Goal: Information Seeking & Learning: Learn about a topic

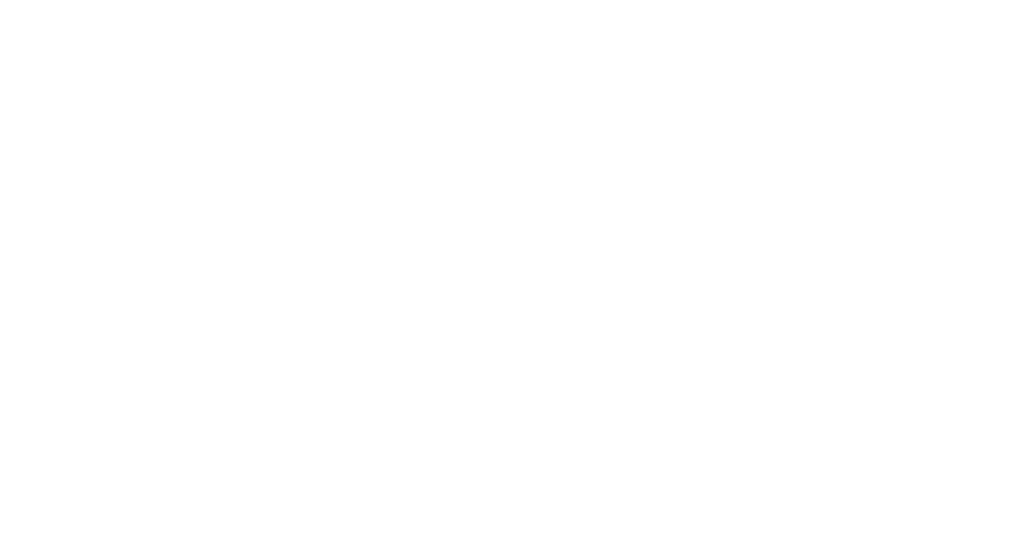
click at [267, 299] on div "With ShortPoint, you are the SharePoint Designer. ShortPoint is a user-friendly…" at bounding box center [514, 304] width 787 height 87
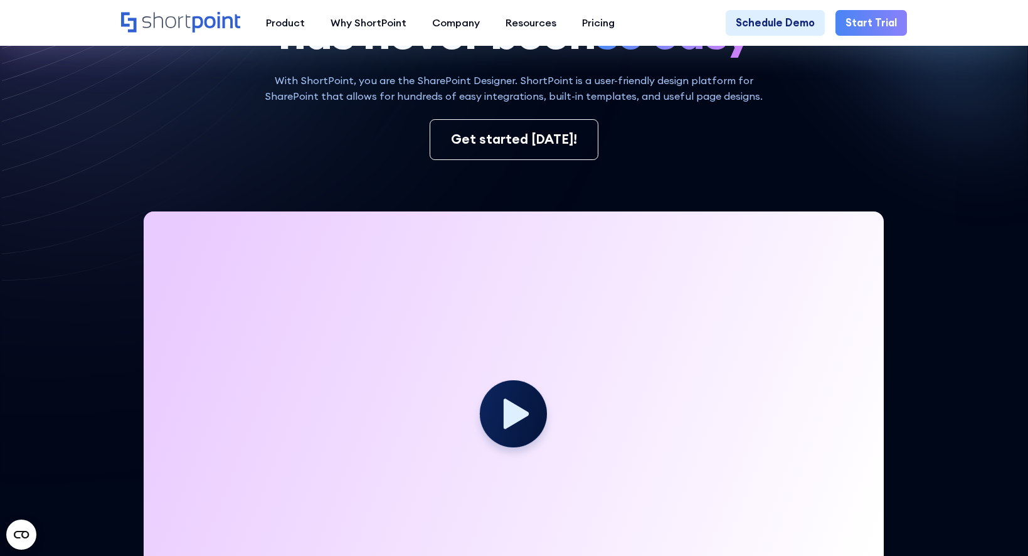
scroll to position [439, 0]
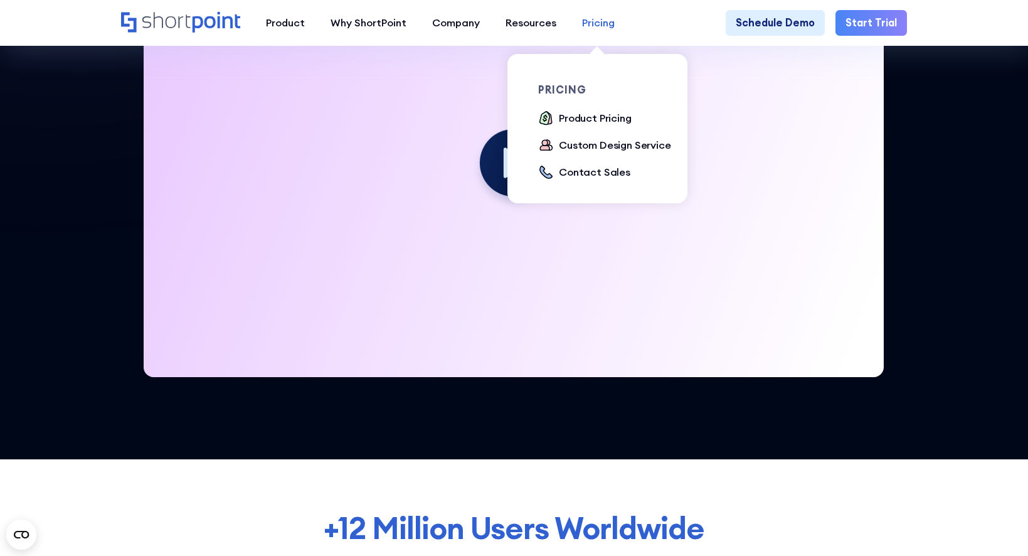
click at [589, 23] on div "Pricing" at bounding box center [598, 23] width 33 height 16
click at [583, 119] on div "Product Pricing" at bounding box center [595, 118] width 73 height 16
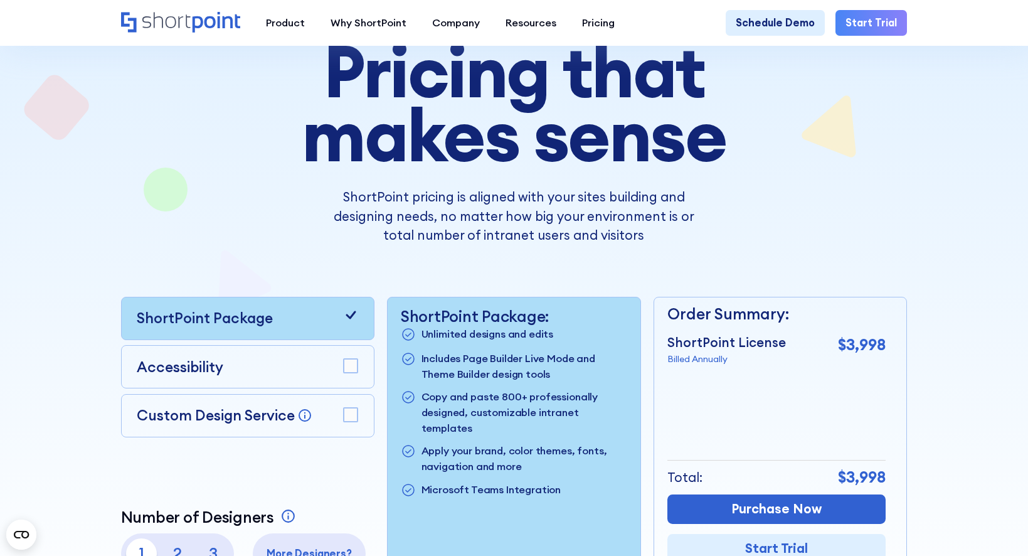
scroll to position [188, 0]
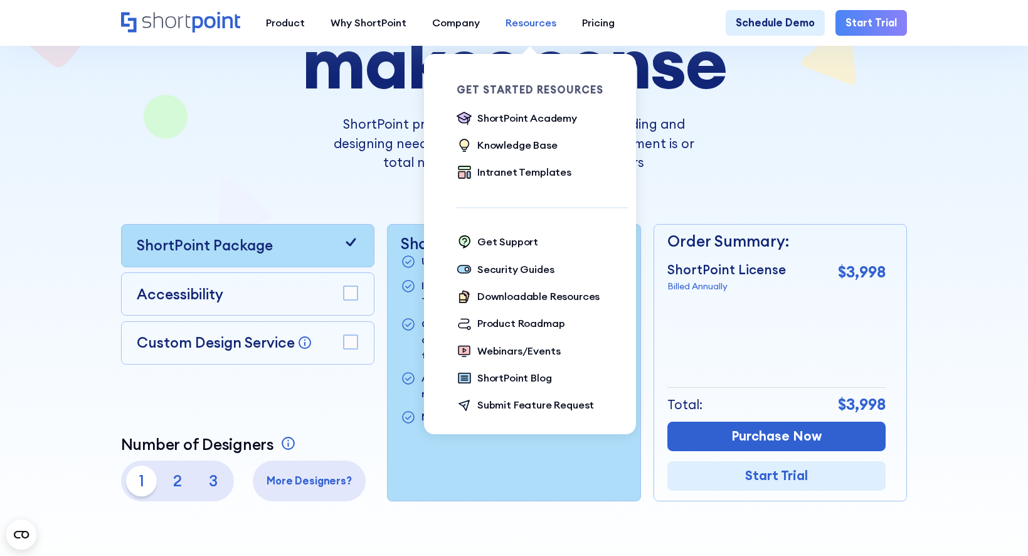
click at [522, 26] on div "Resources" at bounding box center [531, 23] width 51 height 16
click at [499, 174] on div "Intranet Templates" at bounding box center [525, 172] width 94 height 16
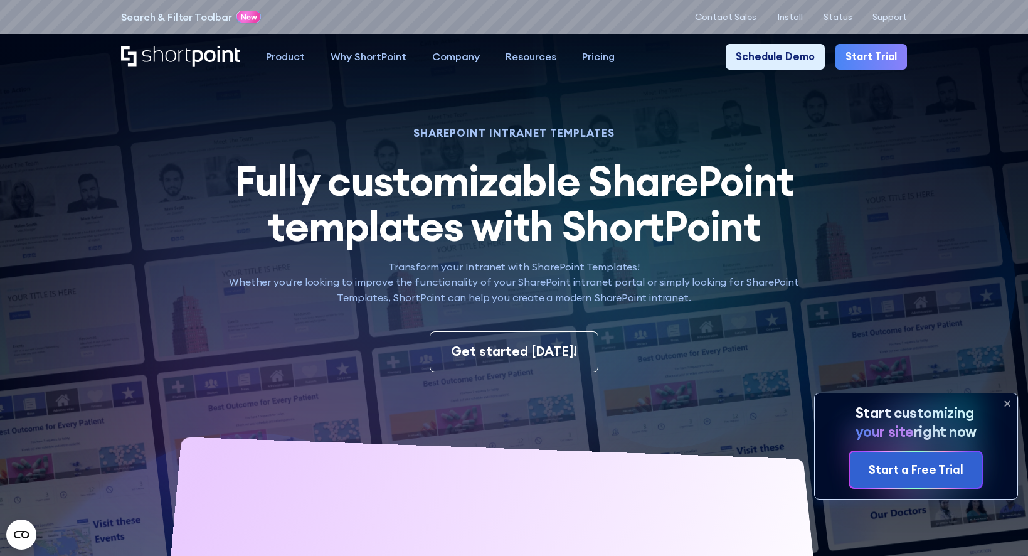
click at [1006, 403] on icon at bounding box center [1008, 403] width 20 height 20
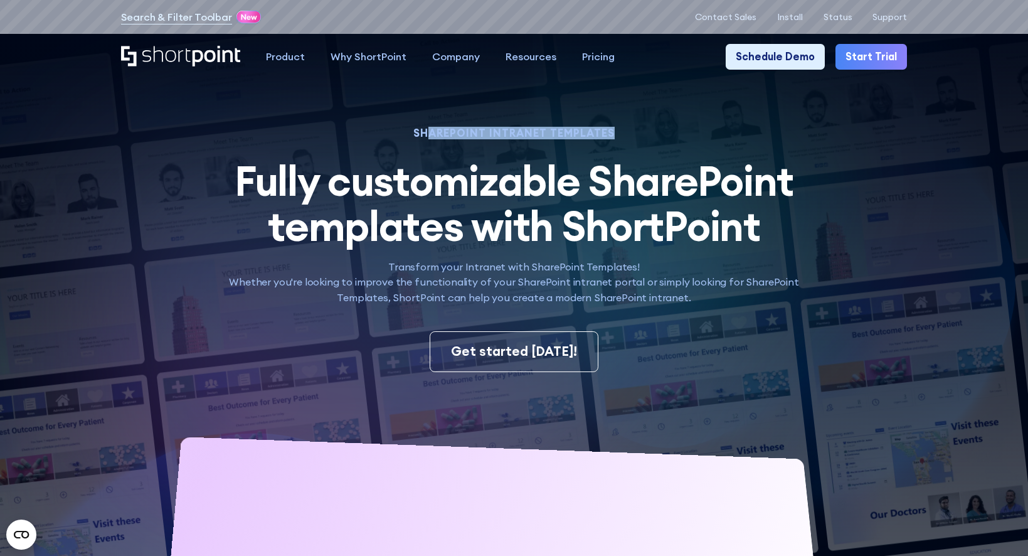
drag, startPoint x: 234, startPoint y: 179, endPoint x: 429, endPoint y: 137, distance: 198.9
click at [429, 137] on div "SHAREPOINT INTRANET TEMPLATES Fully customizable SharePoint templates with Shor…" at bounding box center [514, 217] width 602 height 177
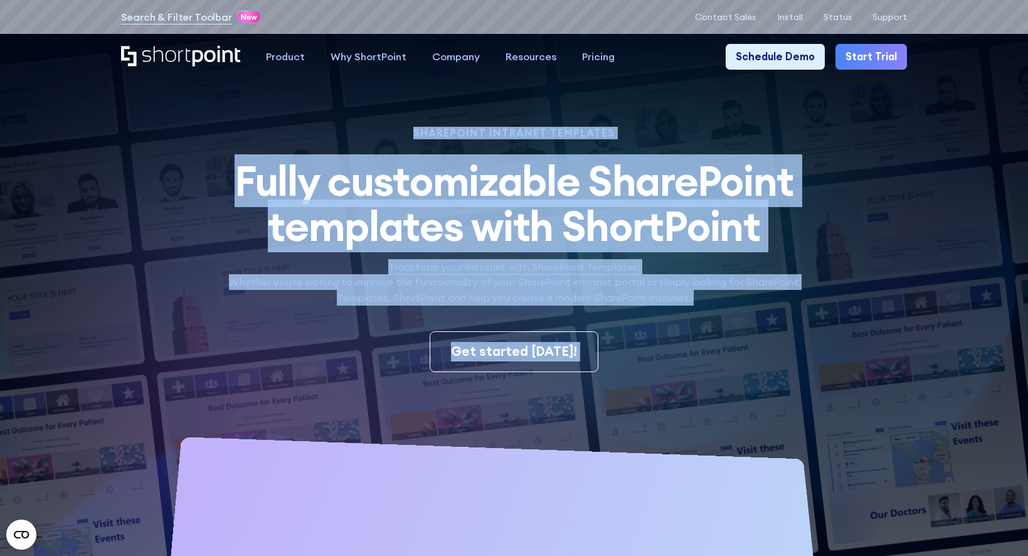
drag, startPoint x: 429, startPoint y: 137, endPoint x: 646, endPoint y: 376, distance: 322.9
click at [541, 202] on span "Fully customizable SharePoint templates with ShortPoint" at bounding box center [514, 203] width 559 height 98
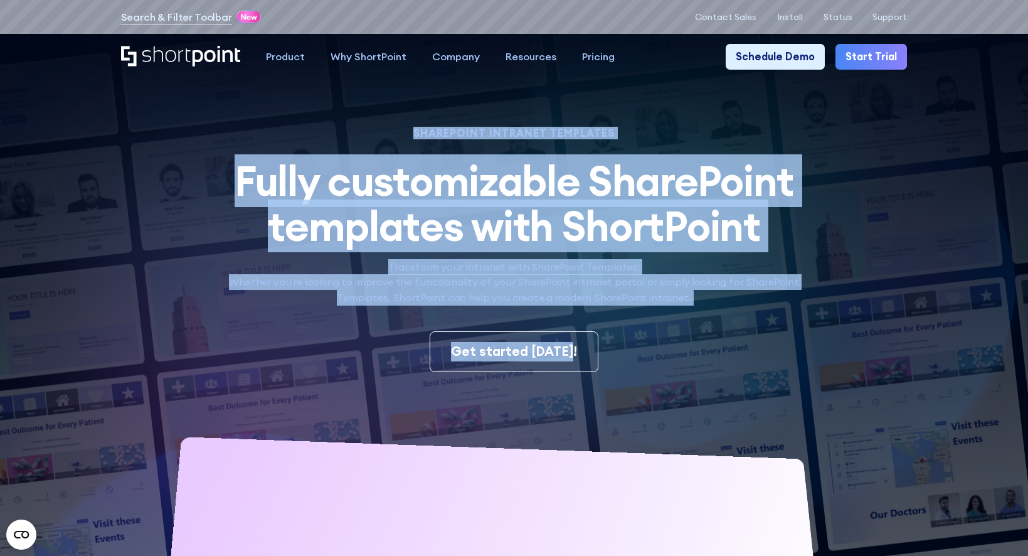
drag, startPoint x: 417, startPoint y: 132, endPoint x: 717, endPoint y: 361, distance: 377.9
drag, startPoint x: 717, startPoint y: 361, endPoint x: 493, endPoint y: 202, distance: 275.1
click at [493, 202] on span "Fully customizable SharePoint templates with ShortPoint" at bounding box center [514, 203] width 559 height 98
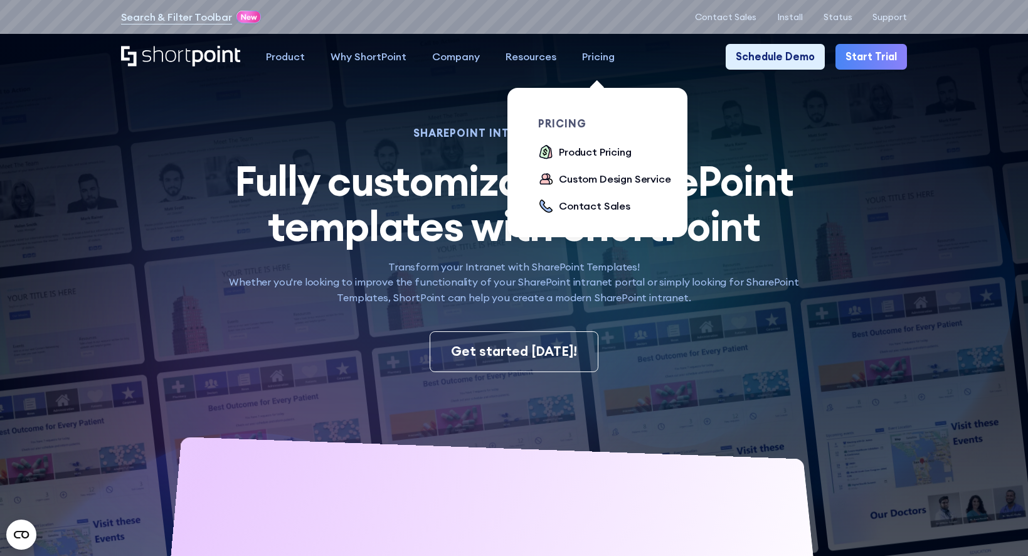
click at [594, 61] on div "Pricing" at bounding box center [598, 57] width 33 height 16
click at [570, 156] on div "Product Pricing" at bounding box center [595, 152] width 73 height 16
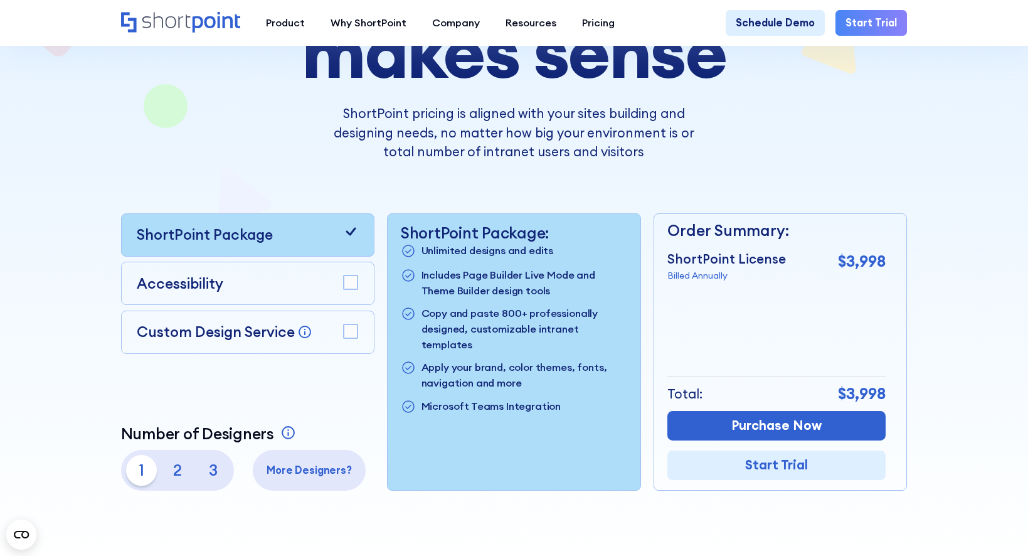
scroll to position [188, 0]
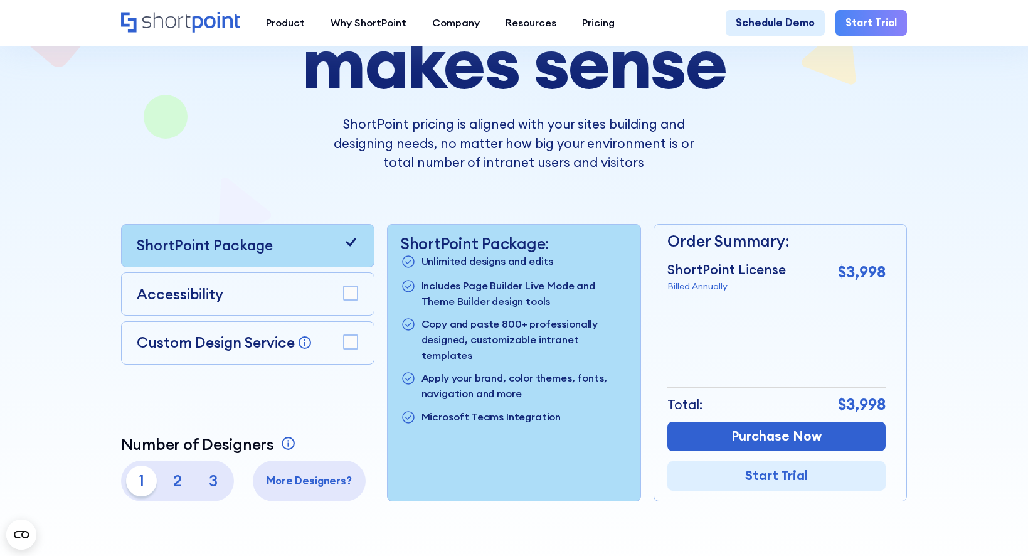
click at [353, 350] on rect at bounding box center [351, 342] width 14 height 14
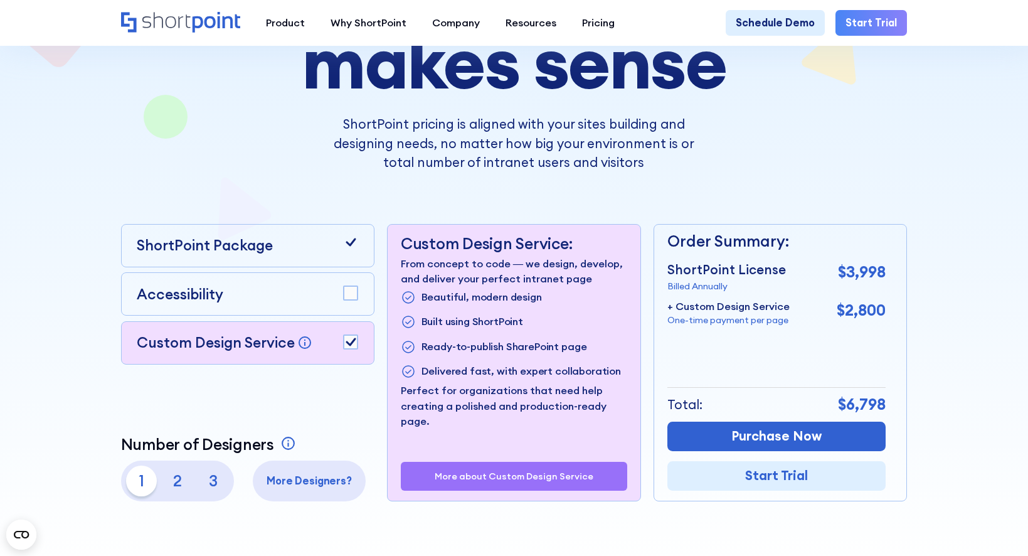
click at [346, 346] on icon at bounding box center [351, 342] width 10 height 8
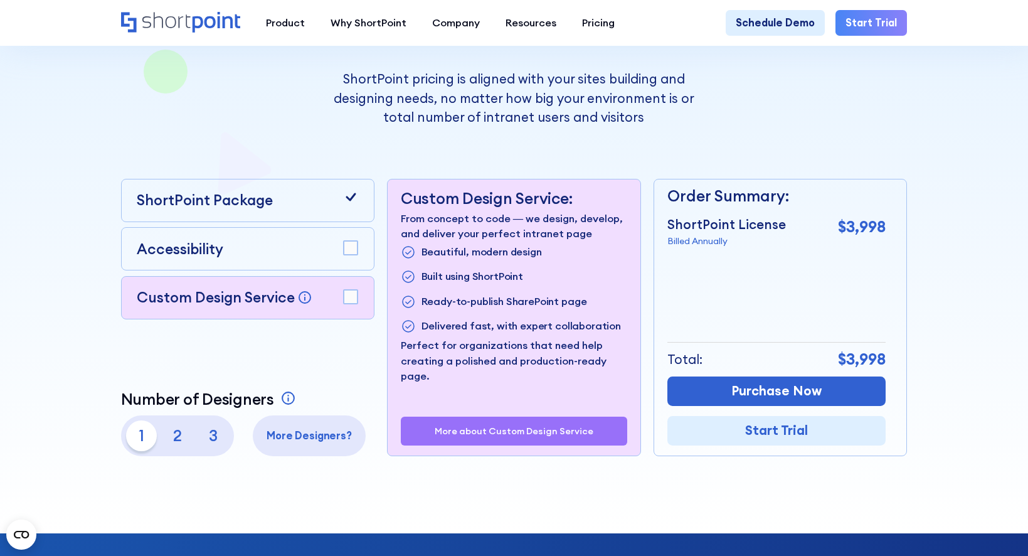
scroll to position [314, 0]
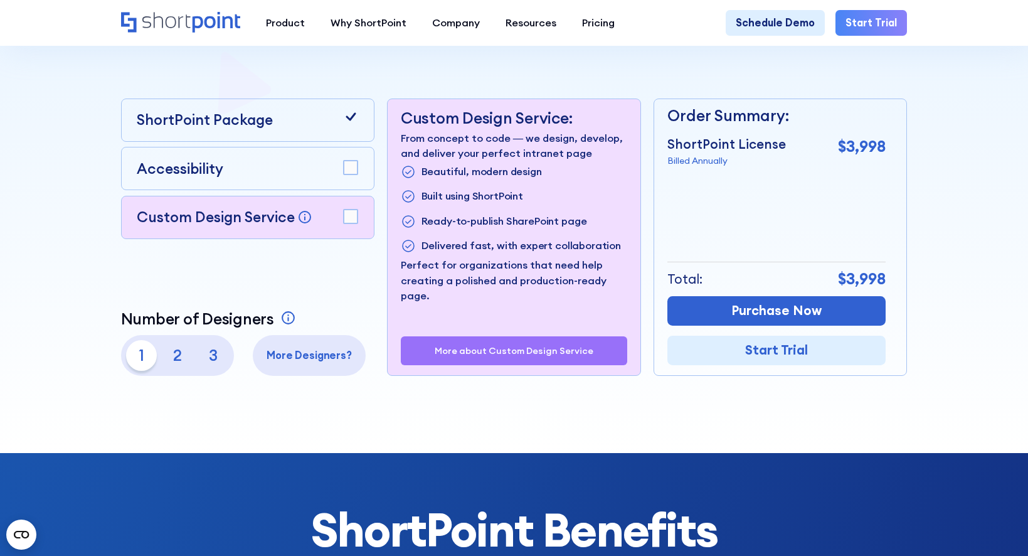
click at [182, 360] on p "2" at bounding box center [177, 355] width 31 height 31
click at [143, 350] on p "1" at bounding box center [141, 355] width 31 height 31
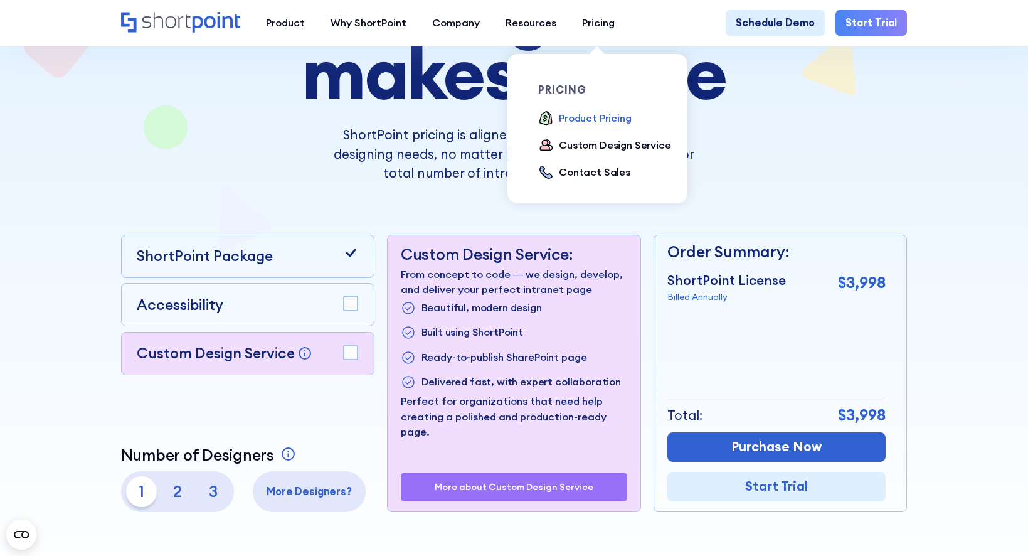
scroll to position [188, 0]
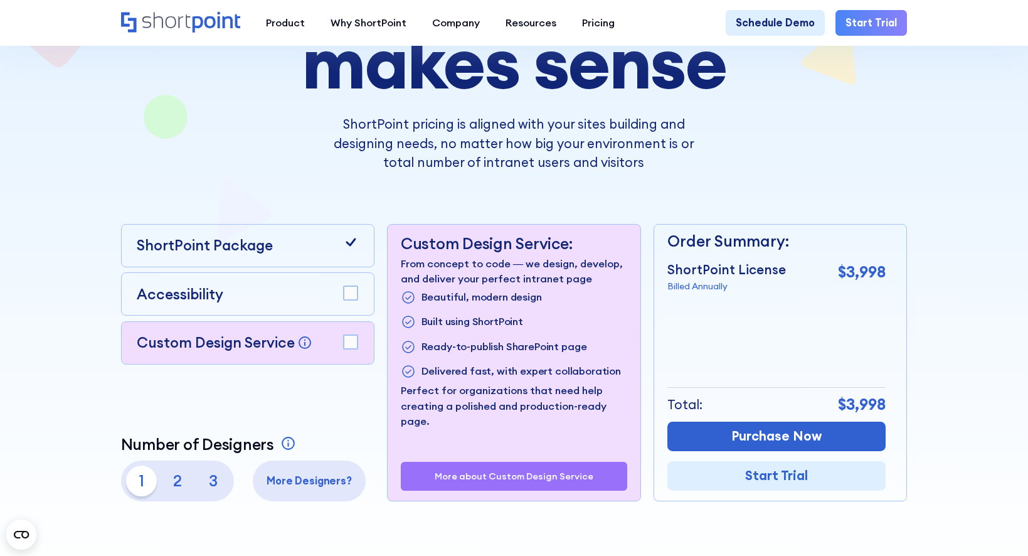
click at [286, 152] on div "ShortPoint pricing is aligned with your sites building and designing needs, no …" at bounding box center [514, 144] width 579 height 58
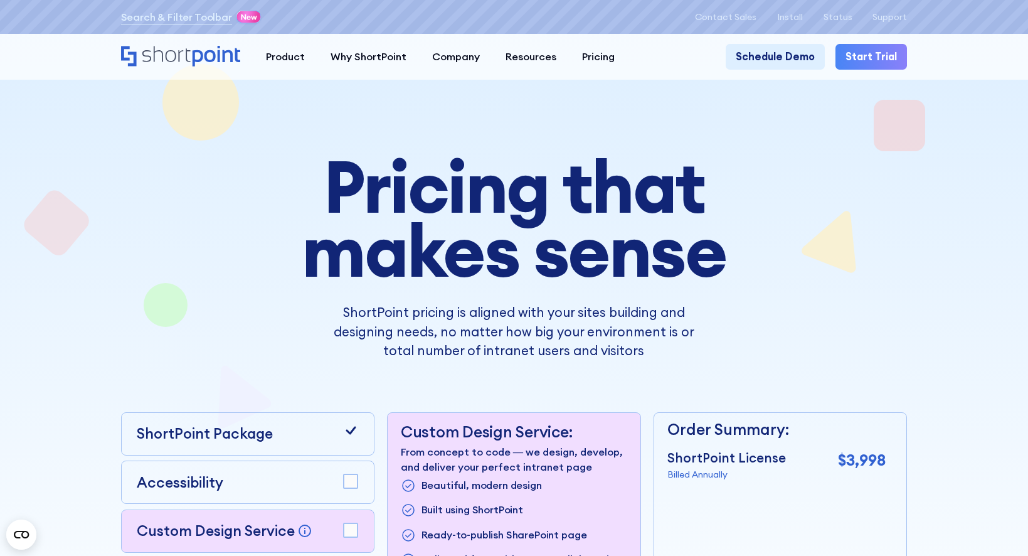
scroll to position [63, 0]
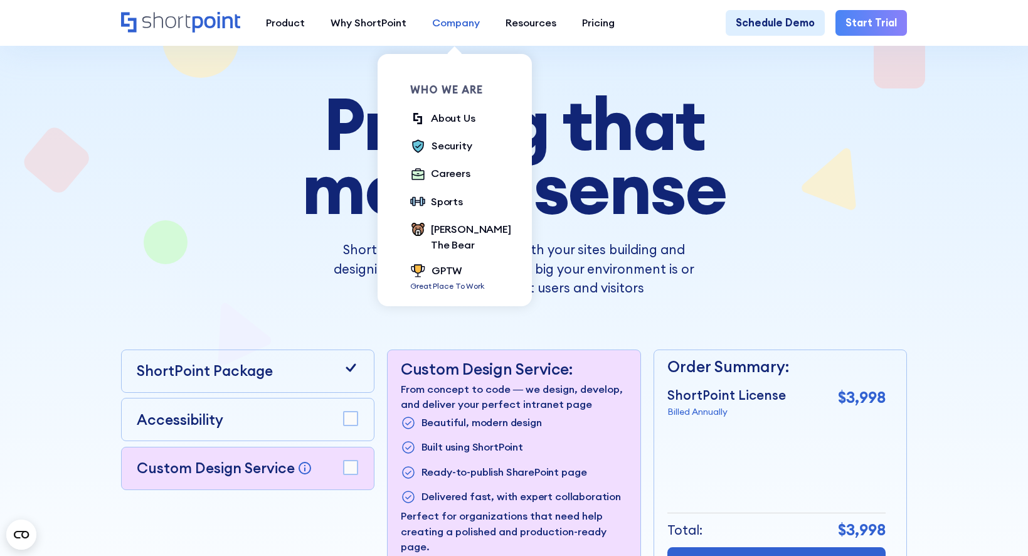
click at [440, 20] on div "Company" at bounding box center [456, 23] width 48 height 16
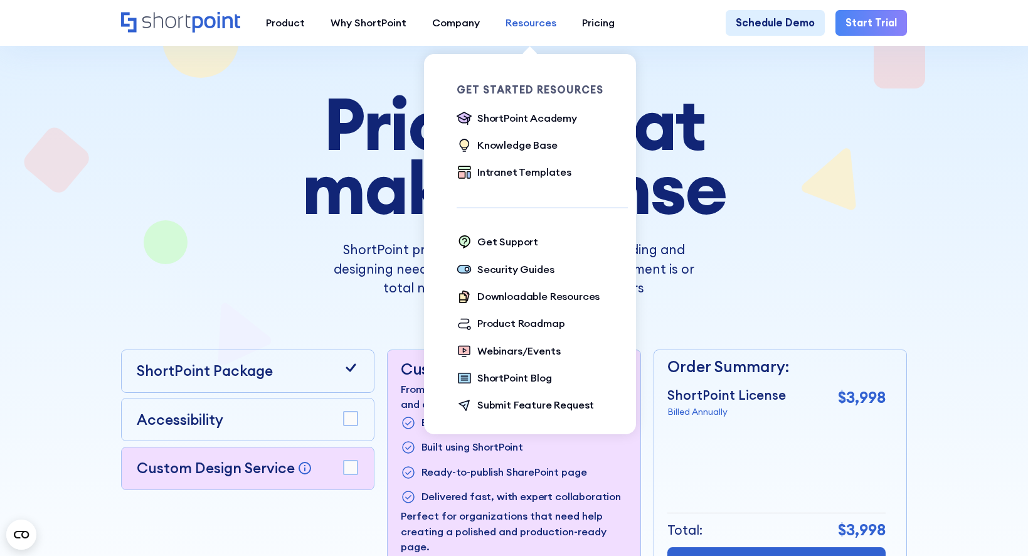
click at [545, 23] on div "Resources" at bounding box center [531, 23] width 51 height 16
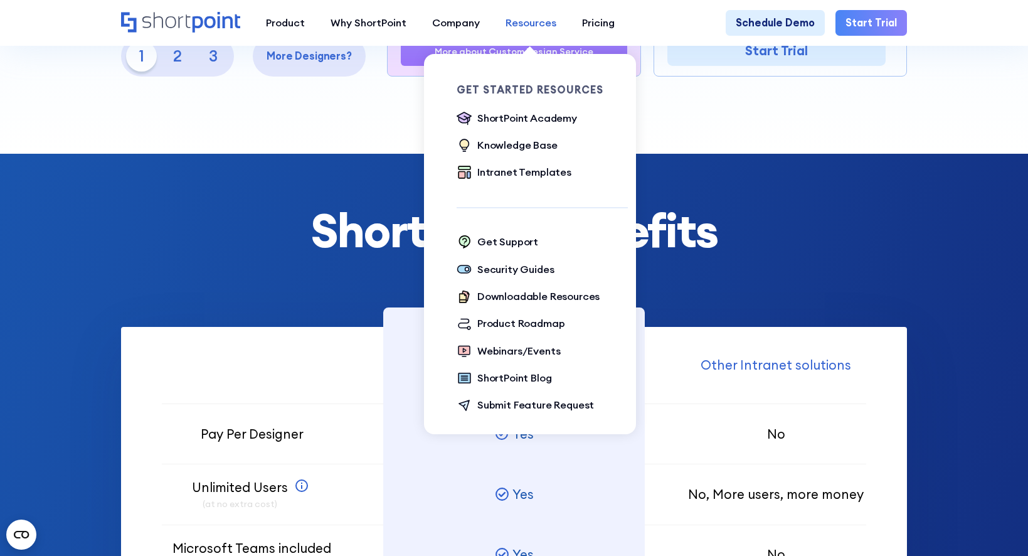
scroll to position [251, 0]
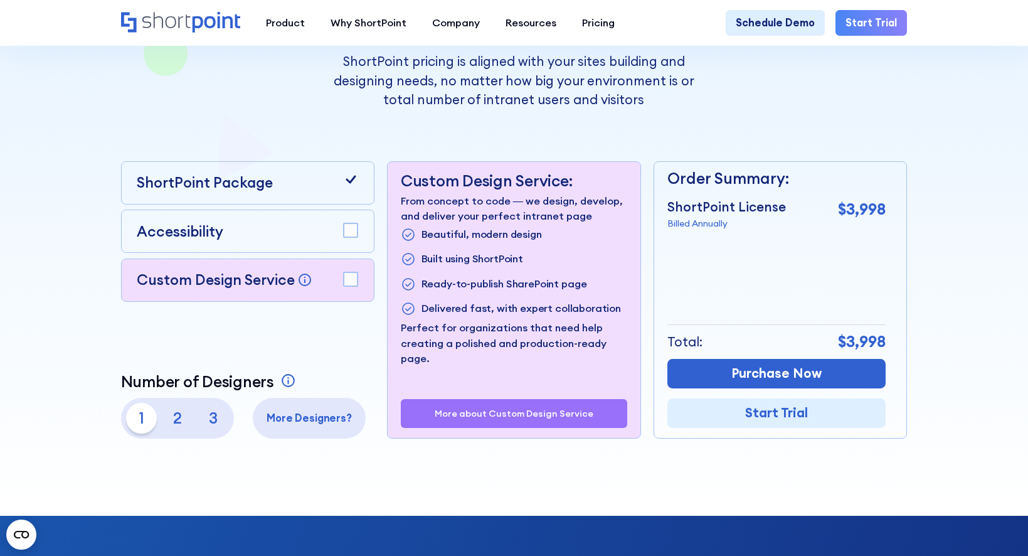
click at [675, 70] on p "ShortPoint pricing is aligned with your sites building and designing needs, no …" at bounding box center [514, 81] width 386 height 58
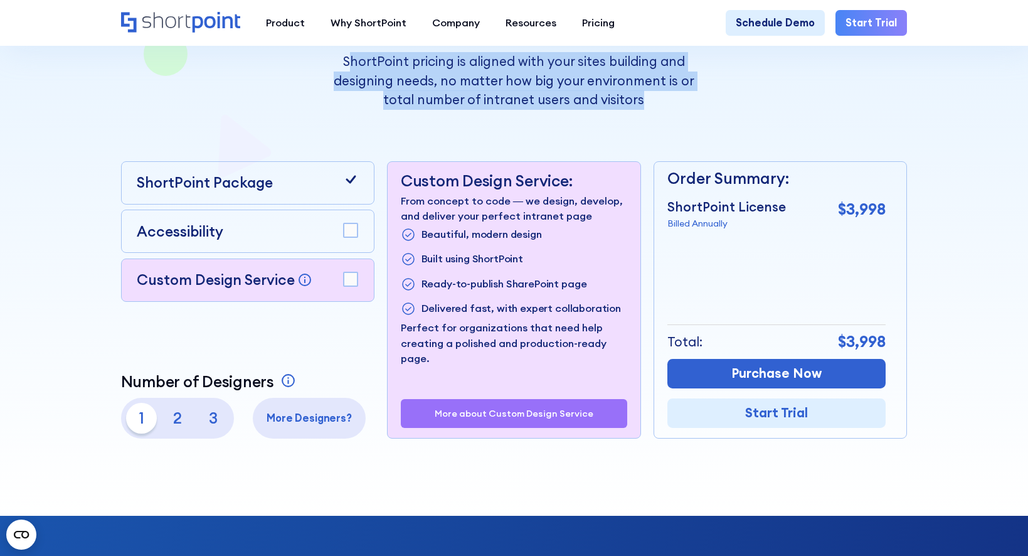
drag, startPoint x: 352, startPoint y: 67, endPoint x: 693, endPoint y: 108, distance: 343.2
click at [693, 108] on p "ShortPoint pricing is aligned with your sites building and designing needs, no …" at bounding box center [514, 81] width 386 height 58
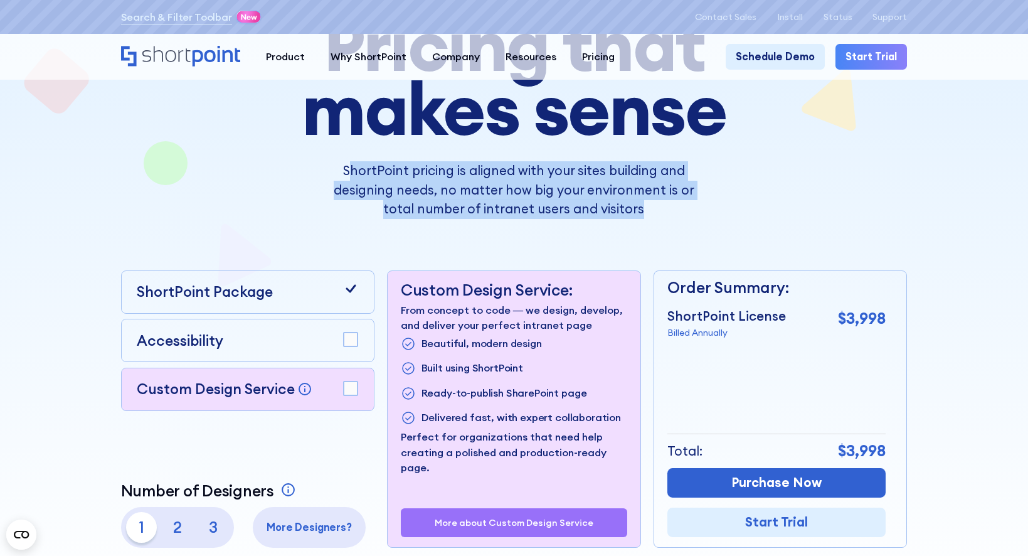
scroll to position [0, 0]
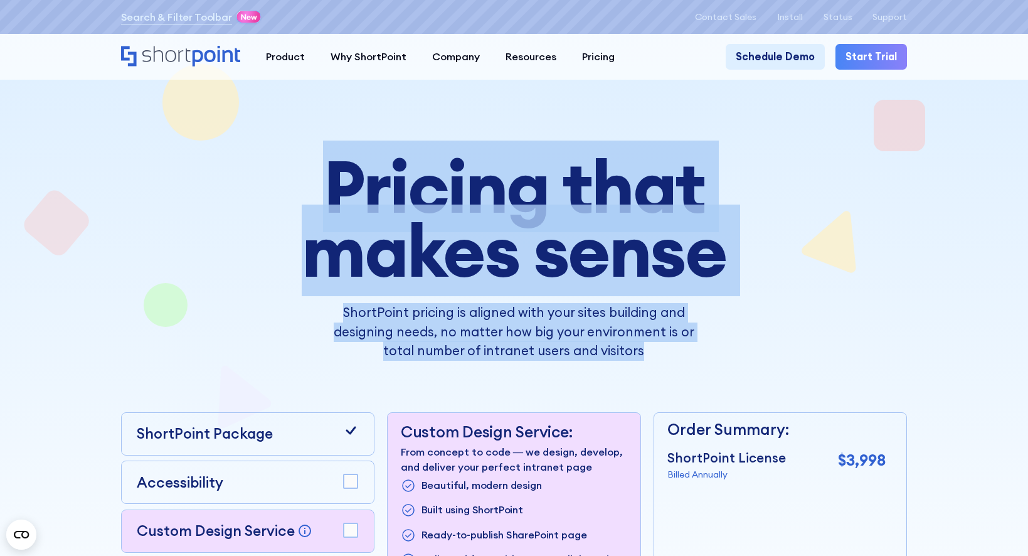
drag, startPoint x: 310, startPoint y: 171, endPoint x: 700, endPoint y: 353, distance: 430.6
click at [700, 353] on div "Pricing that makes sense ShortPoint pricing is aligned with your sites building…" at bounding box center [514, 257] width 579 height 206
drag, startPoint x: 700, startPoint y: 353, endPoint x: 624, endPoint y: 320, distance: 82.6
click at [614, 322] on p "ShortPoint pricing is aligned with your sites building and designing needs, no …" at bounding box center [514, 332] width 386 height 58
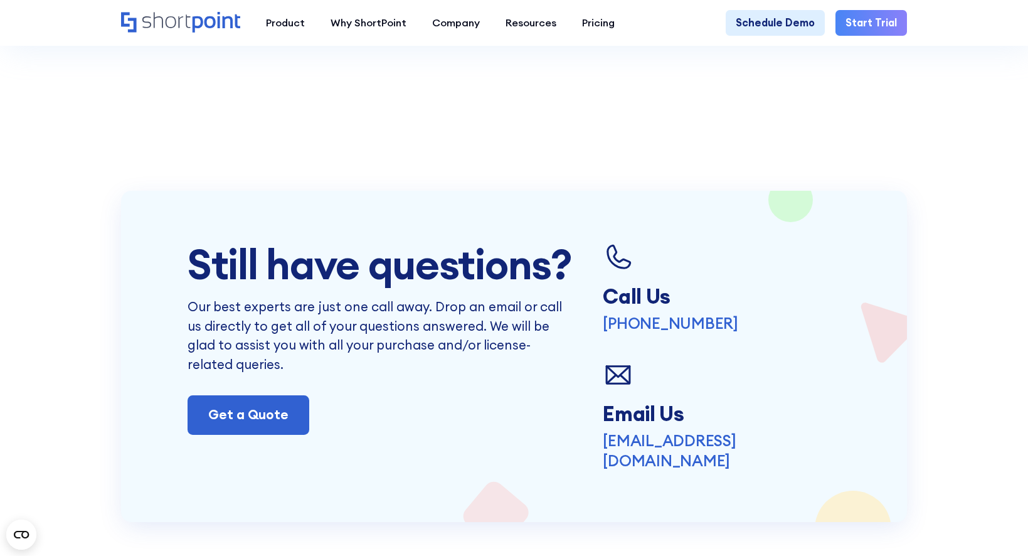
scroll to position [2510, 0]
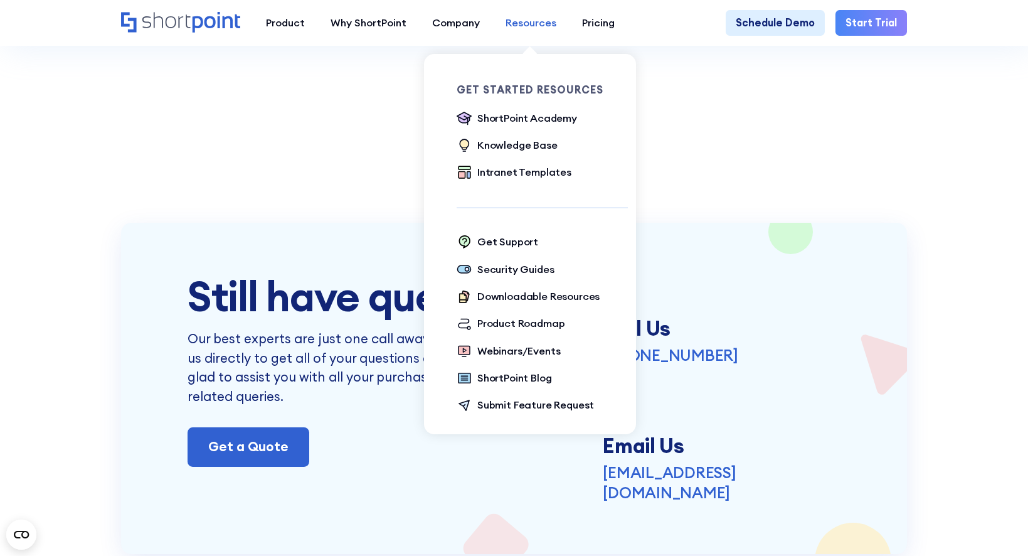
click at [516, 27] on div "Resources" at bounding box center [531, 23] width 51 height 16
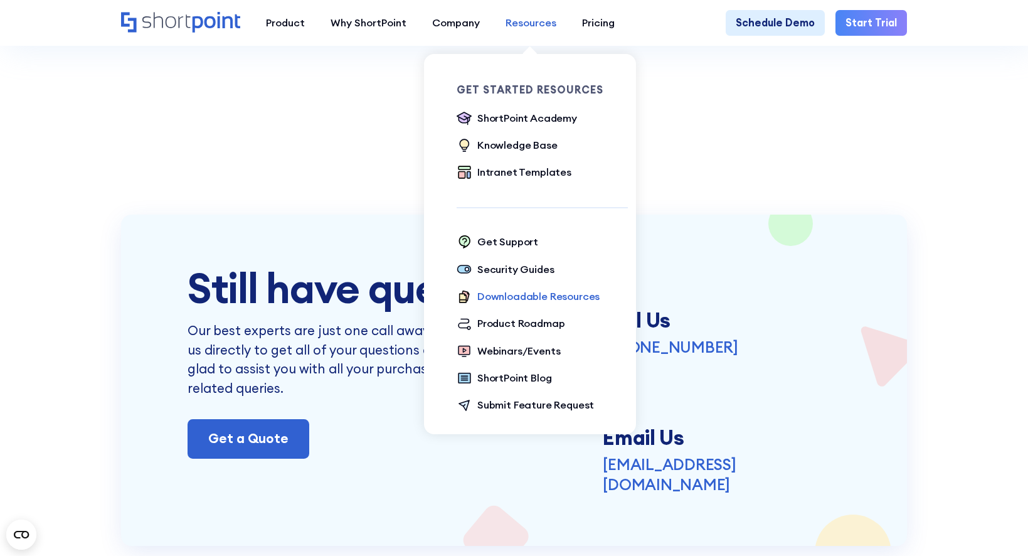
scroll to position [2573, 0]
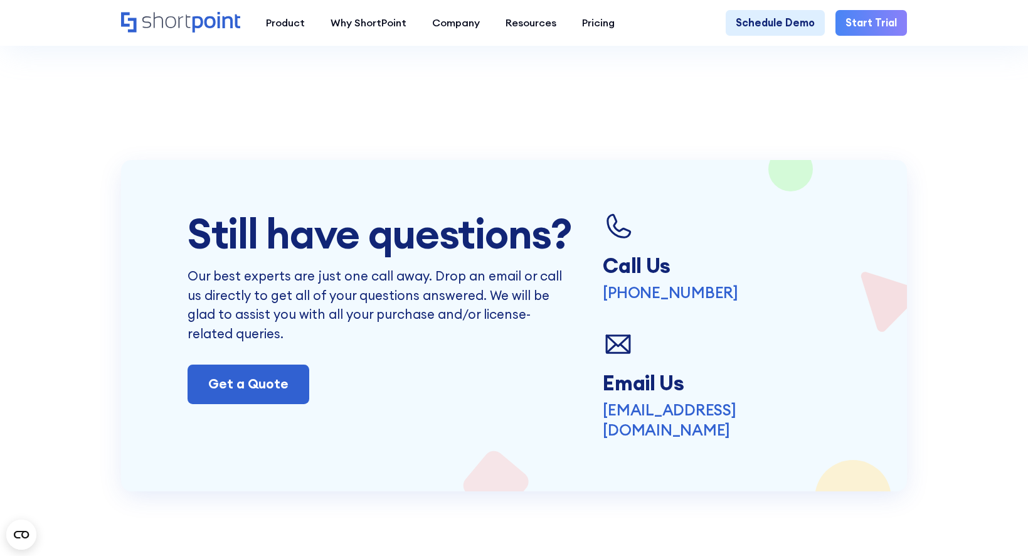
click at [331, 185] on div "Still have questions? Our best experts are just one call away. Drop an email or…" at bounding box center [514, 326] width 787 height 332
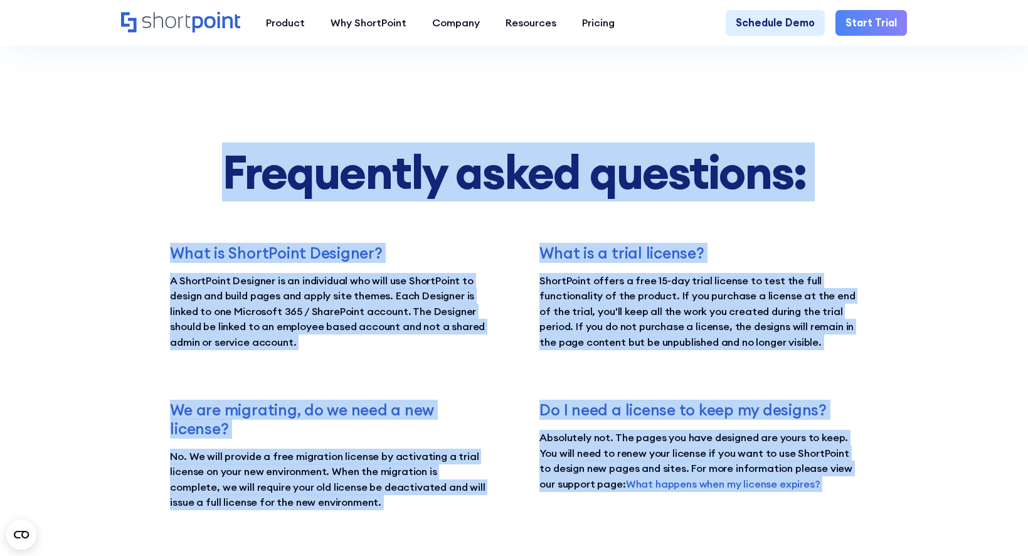
scroll to position [1682, 0]
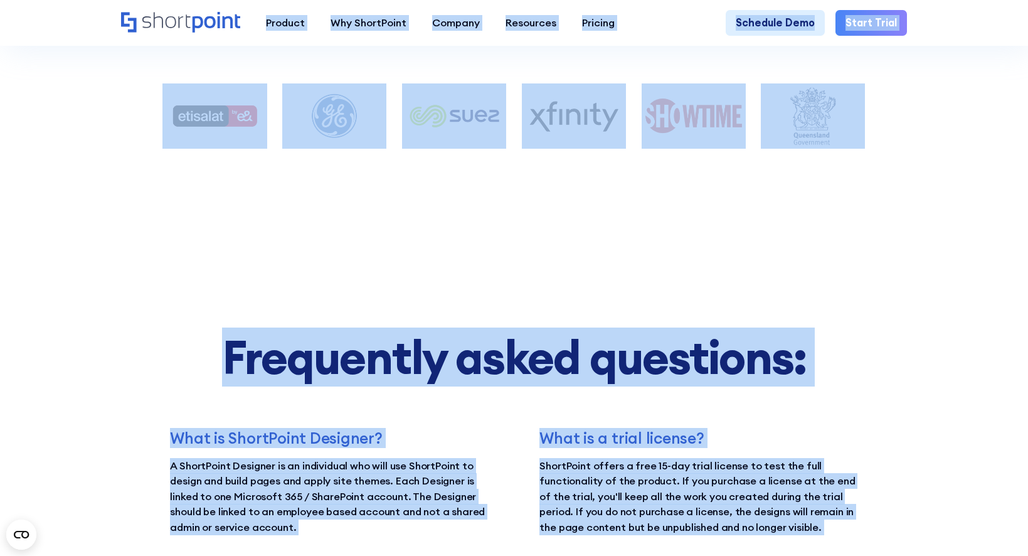
drag, startPoint x: 338, startPoint y: 329, endPoint x: 166, endPoint y: 45, distance: 332.5
click at [166, 45] on body "Search & Filter Toolbar -719 Days -17 Hours -19 Minutes -18 Seconds Until Launc…" at bounding box center [514, 206] width 1028 height 3777
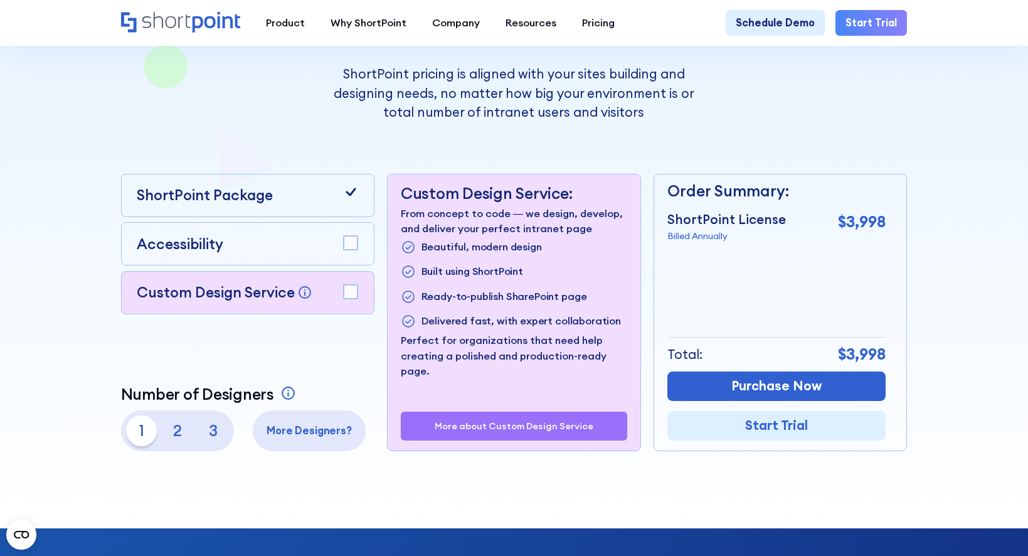
scroll to position [376, 0]
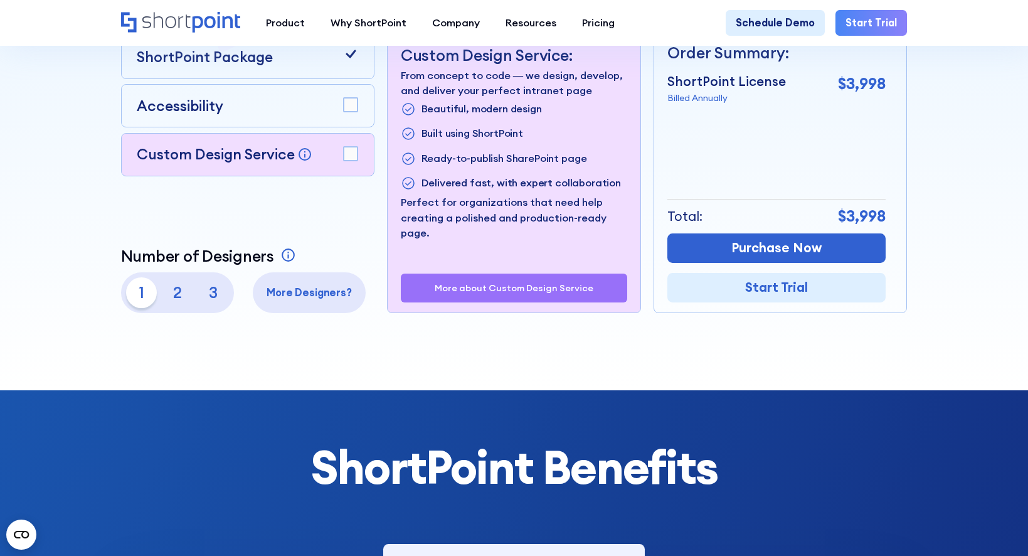
click at [347, 157] on rect at bounding box center [351, 154] width 14 height 14
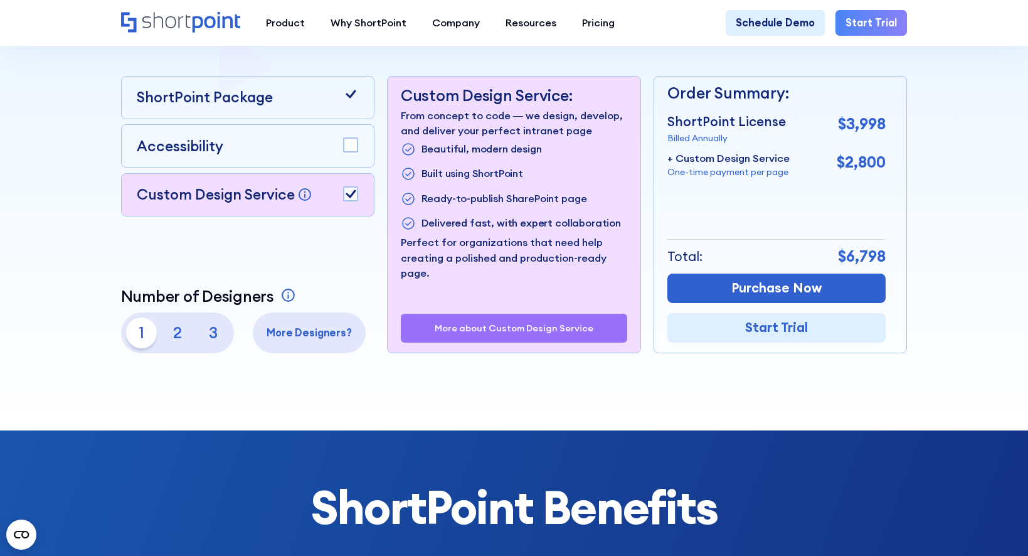
scroll to position [314, 0]
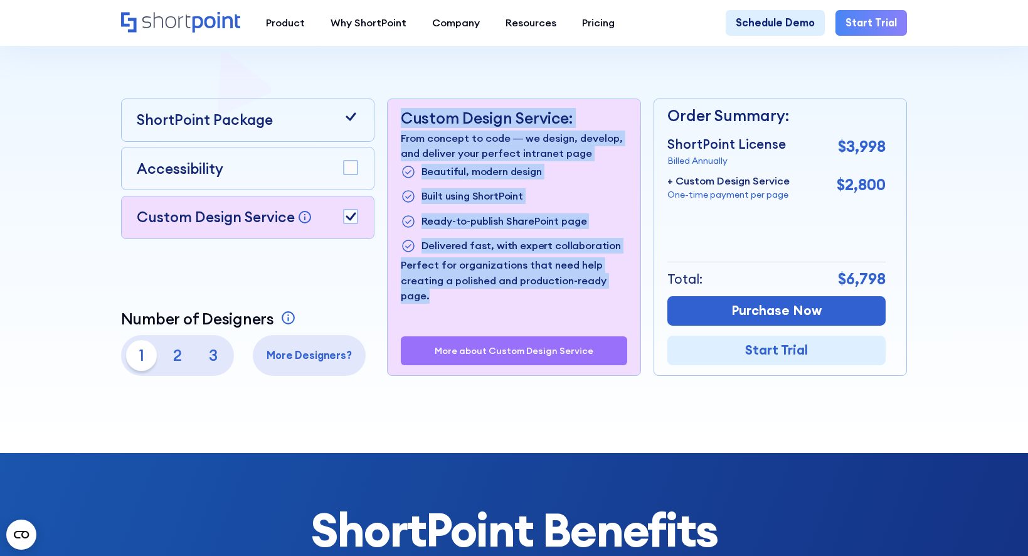
drag, startPoint x: 409, startPoint y: 122, endPoint x: 447, endPoint y: 317, distance: 198.3
click at [447, 317] on div "Custom Design Service: From concept to code — we design, develop, and deliver y…" at bounding box center [514, 237] width 252 height 277
drag, startPoint x: 447, startPoint y: 317, endPoint x: 429, endPoint y: 311, distance: 19.7
click at [429, 311] on div "Custom Design Service: From concept to code — we design, develop, and deliver y…" at bounding box center [514, 237] width 252 height 277
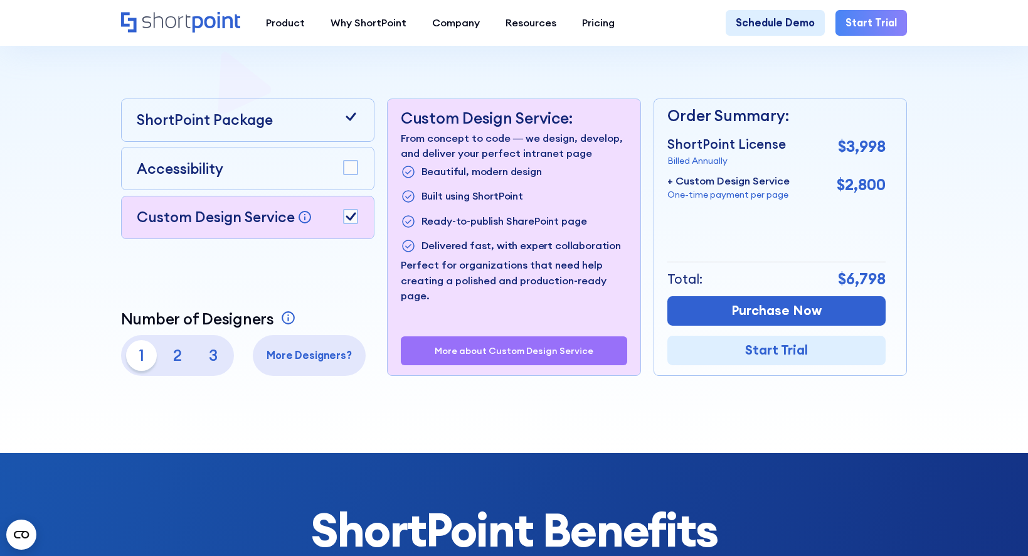
drag, startPoint x: 115, startPoint y: 318, endPoint x: 365, endPoint y: 404, distance: 264.3
click at [365, 404] on div at bounding box center [514, 82] width 926 height 741
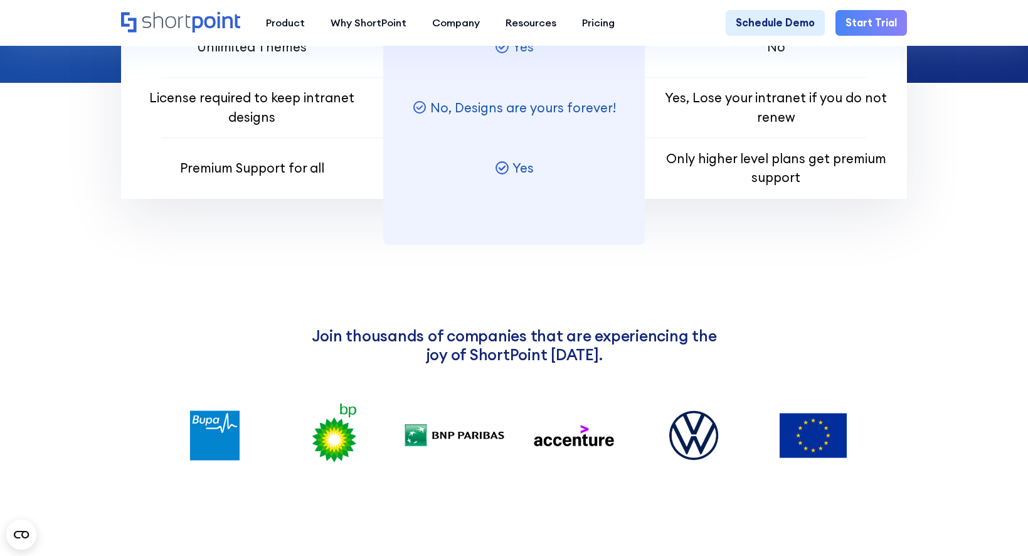
scroll to position [1380, 0]
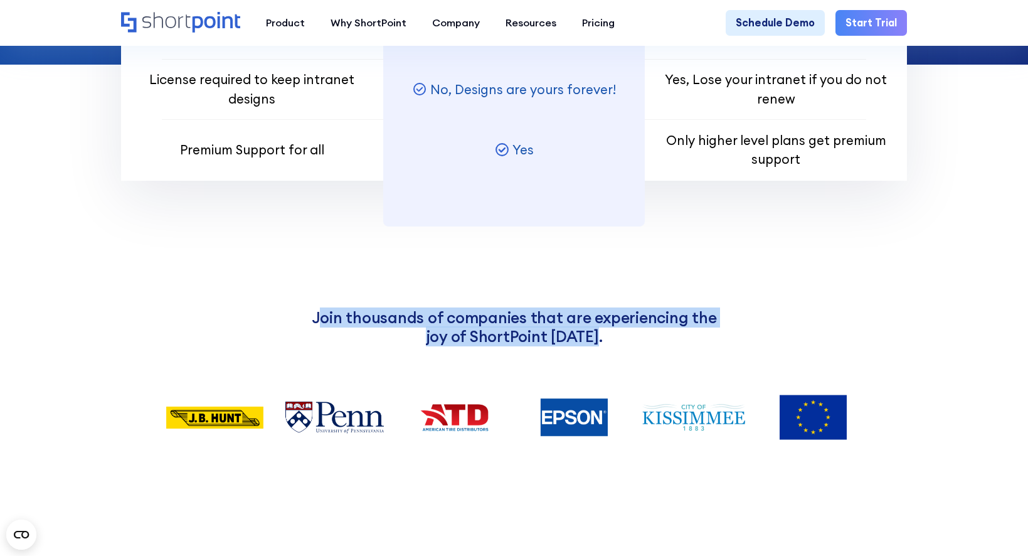
drag, startPoint x: 308, startPoint y: 333, endPoint x: 590, endPoint y: 358, distance: 283.5
click at [590, 346] on h3 "Join thousands of companies that are experiencing the joy of ShortPoint today." at bounding box center [514, 327] width 424 height 37
drag, startPoint x: 590, startPoint y: 358, endPoint x: 444, endPoint y: 338, distance: 147.7
click at [444, 338] on h3 "Join thousands of companies that are experiencing the joy of ShortPoint today." at bounding box center [514, 327] width 424 height 37
drag, startPoint x: 601, startPoint y: 357, endPoint x: 292, endPoint y: 329, distance: 310.0
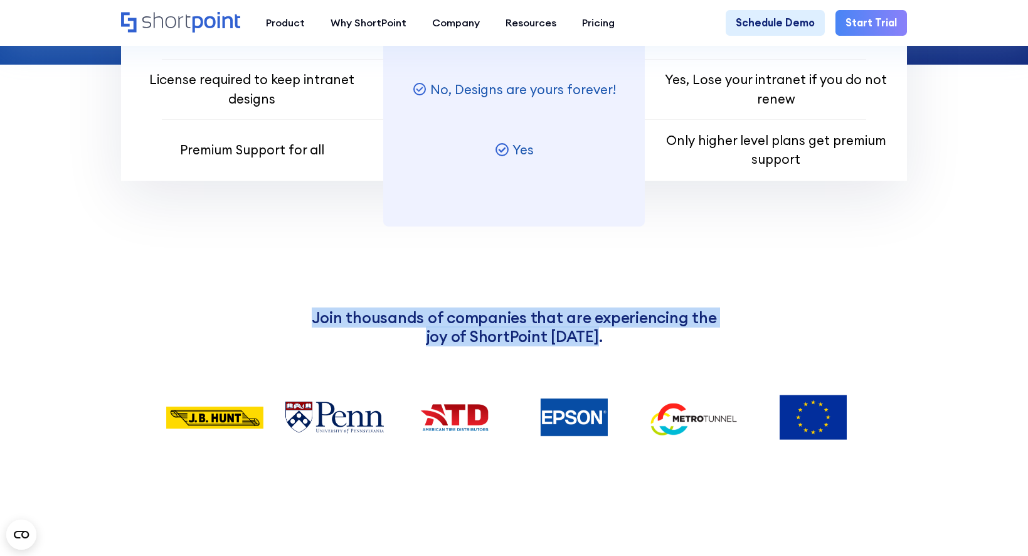
click at [292, 329] on div "Join thousands of companies that are experiencing the joy of ShortPoint today." at bounding box center [514, 373] width 787 height 129
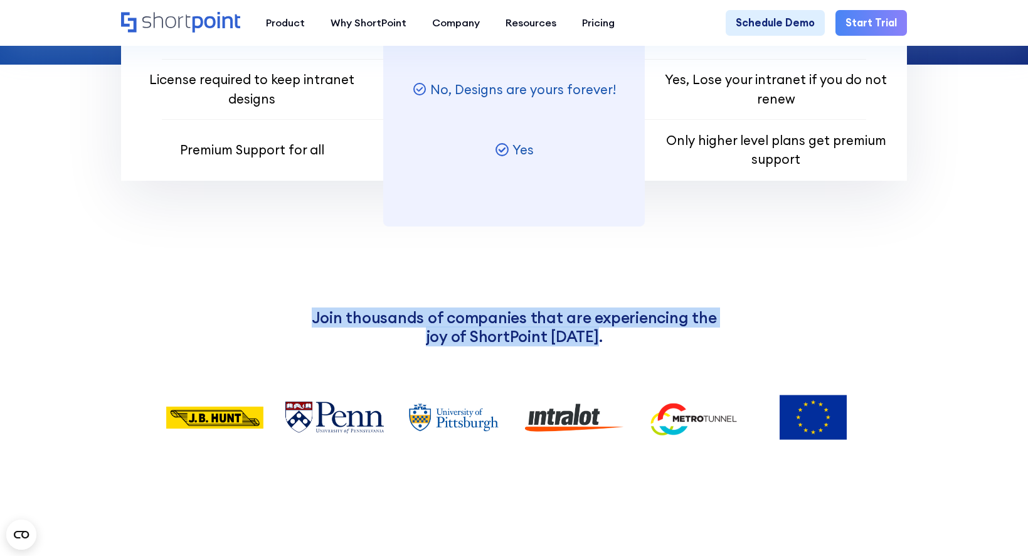
drag, startPoint x: 292, startPoint y: 329, endPoint x: 434, endPoint y: 330, distance: 141.8
click at [434, 330] on h3 "Join thousands of companies that are experiencing the joy of ShortPoint today." at bounding box center [514, 327] width 424 height 37
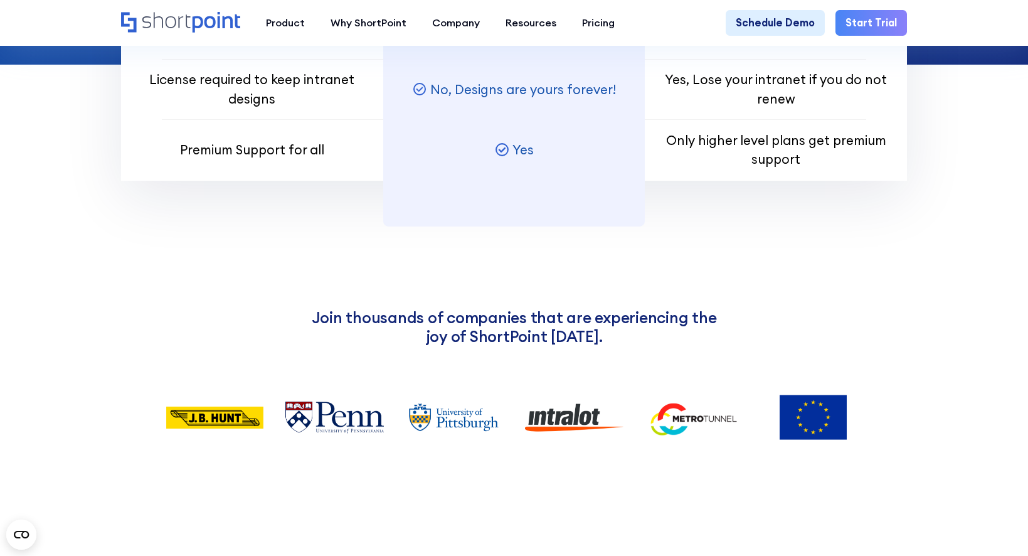
click at [476, 328] on h3 "Join thousands of companies that are experiencing the joy of ShortPoint today." at bounding box center [514, 327] width 424 height 37
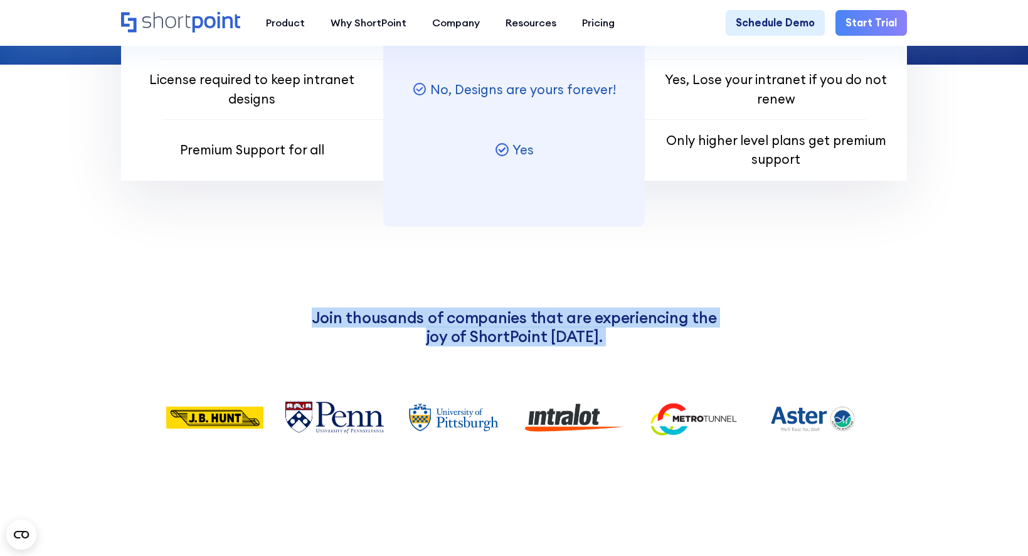
click at [477, 328] on h3 "Join thousands of companies that are experiencing the joy of ShortPoint today." at bounding box center [514, 327] width 424 height 37
click at [316, 259] on section "Join thousands of companies that are experiencing the joy of ShortPoint today." at bounding box center [514, 322] width 1028 height 232
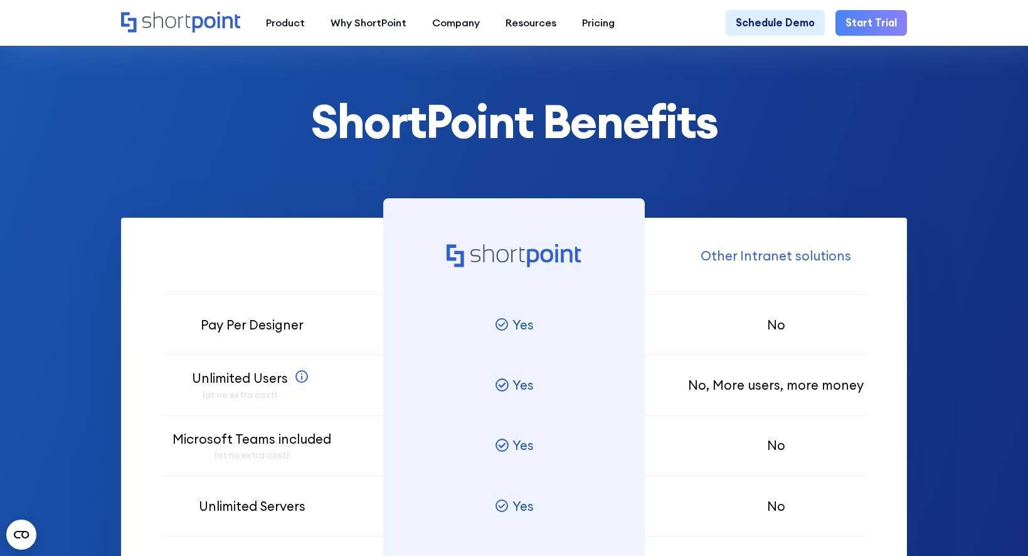
scroll to position [690, 0]
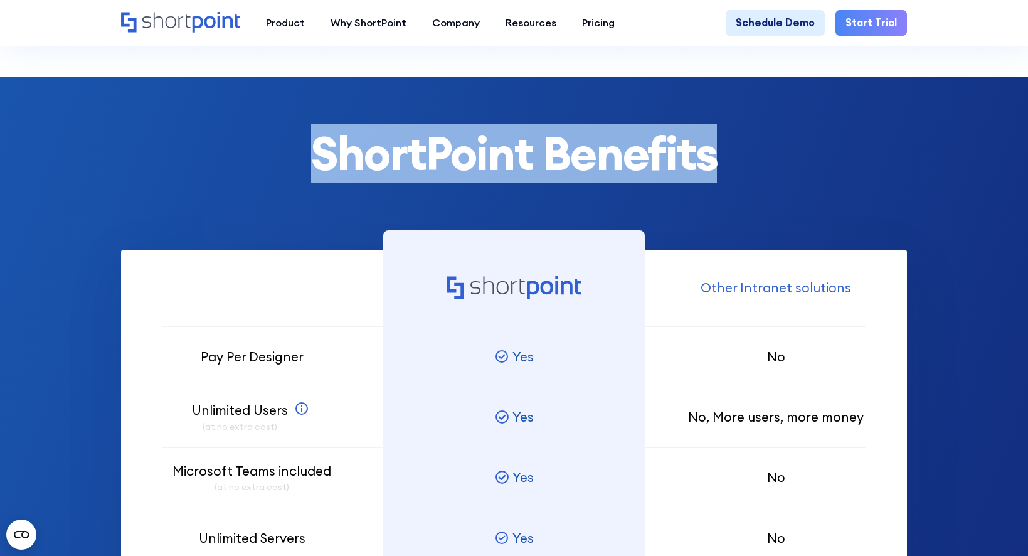
drag, startPoint x: 308, startPoint y: 157, endPoint x: 717, endPoint y: 185, distance: 410.1
click at [717, 179] on h2 "ShortPoint Benefits" at bounding box center [514, 153] width 787 height 51
click at [335, 179] on h2 "ShortPoint Benefits" at bounding box center [514, 153] width 787 height 51
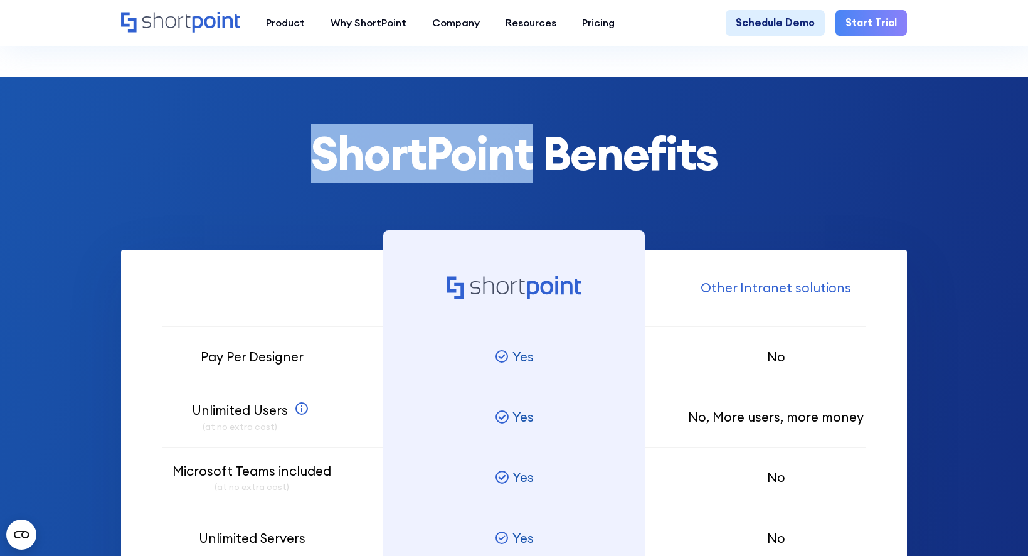
drag, startPoint x: 319, startPoint y: 164, endPoint x: 533, endPoint y: 176, distance: 214.3
click at [533, 176] on h2 "ShortPoint Benefits" at bounding box center [514, 153] width 787 height 51
drag, startPoint x: 533, startPoint y: 176, endPoint x: 404, endPoint y: 175, distance: 128.6
click at [404, 175] on h2 "ShortPoint Benefits" at bounding box center [514, 153] width 787 height 51
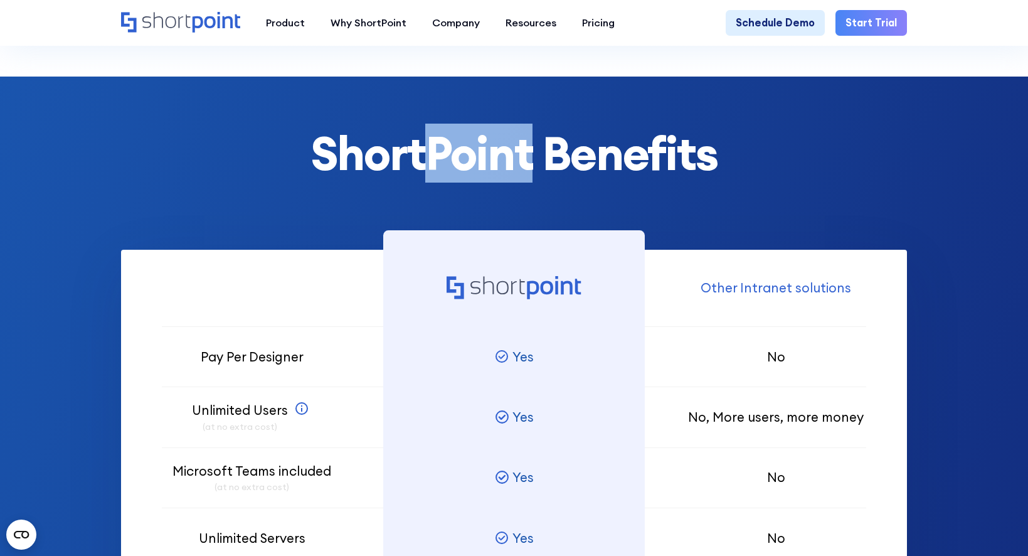
drag, startPoint x: 436, startPoint y: 163, endPoint x: 528, endPoint y: 166, distance: 92.3
click at [528, 166] on h2 "ShortPoint Benefits" at bounding box center [514, 153] width 787 height 51
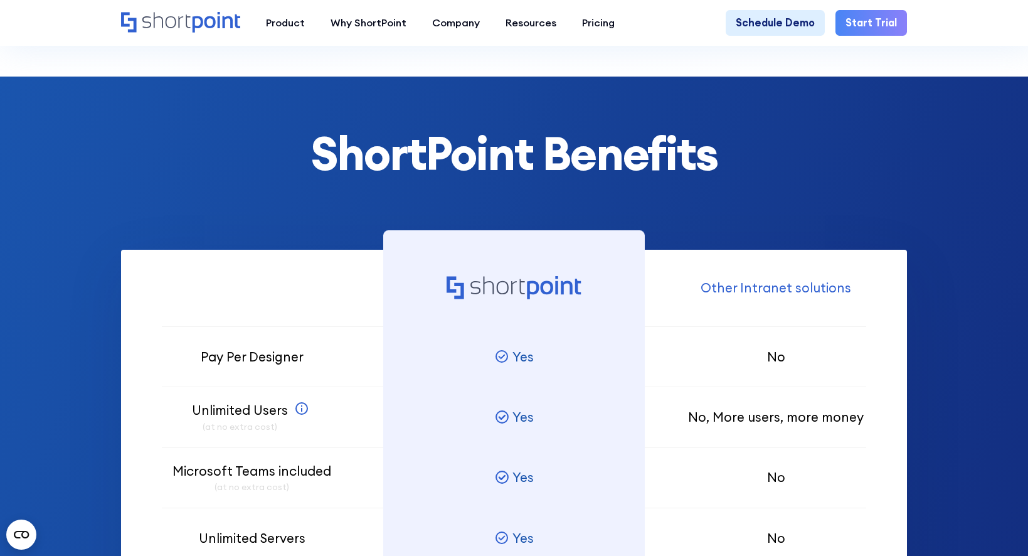
drag, startPoint x: 528, startPoint y: 166, endPoint x: 554, endPoint y: 174, distance: 27.2
click at [556, 174] on h2 "ShortPoint Benefits" at bounding box center [514, 153] width 787 height 51
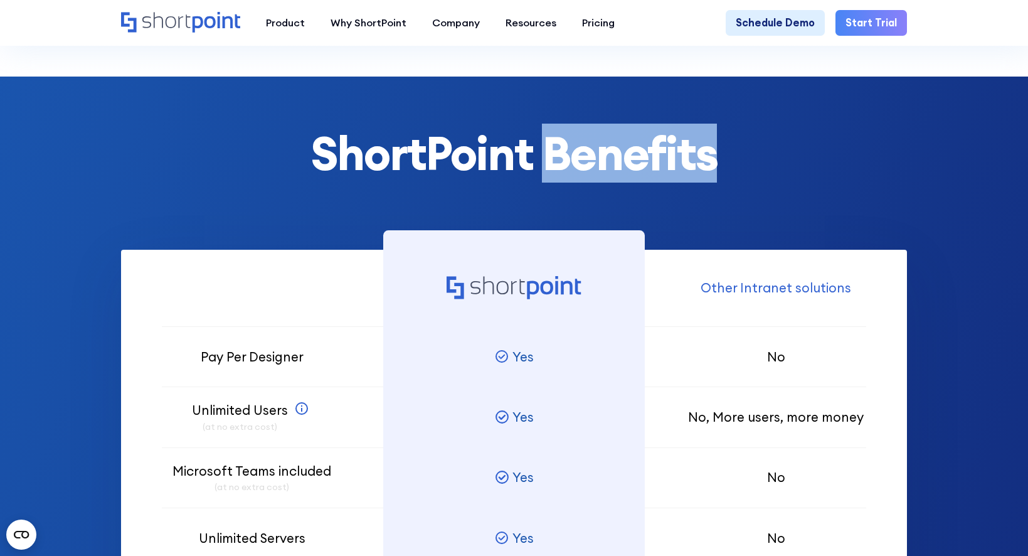
drag, startPoint x: 551, startPoint y: 167, endPoint x: 732, endPoint y: 172, distance: 180.8
click at [732, 172] on h2 "ShortPoint Benefits" at bounding box center [514, 153] width 787 height 51
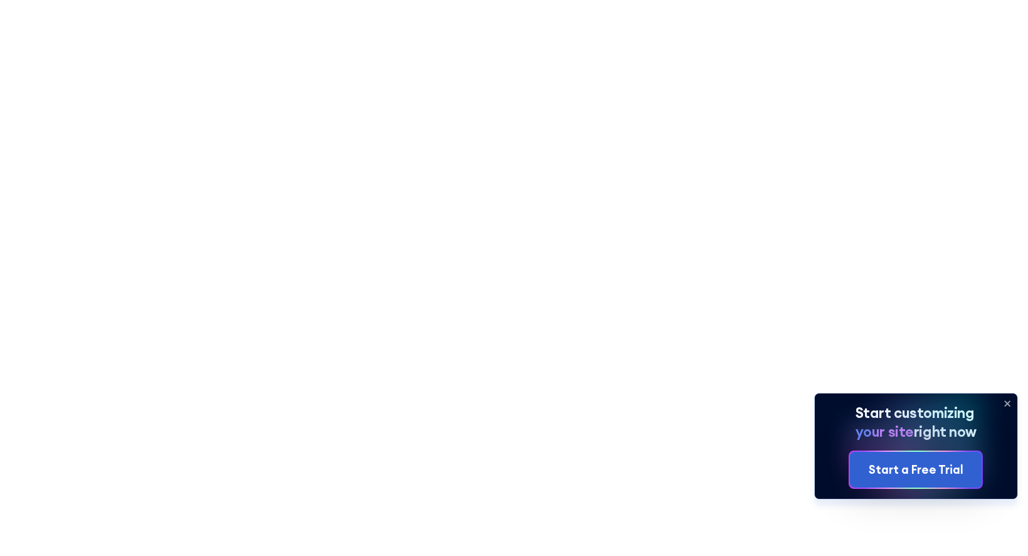
click at [1009, 405] on icon at bounding box center [1008, 403] width 20 height 20
